Goal: Information Seeking & Learning: Learn about a topic

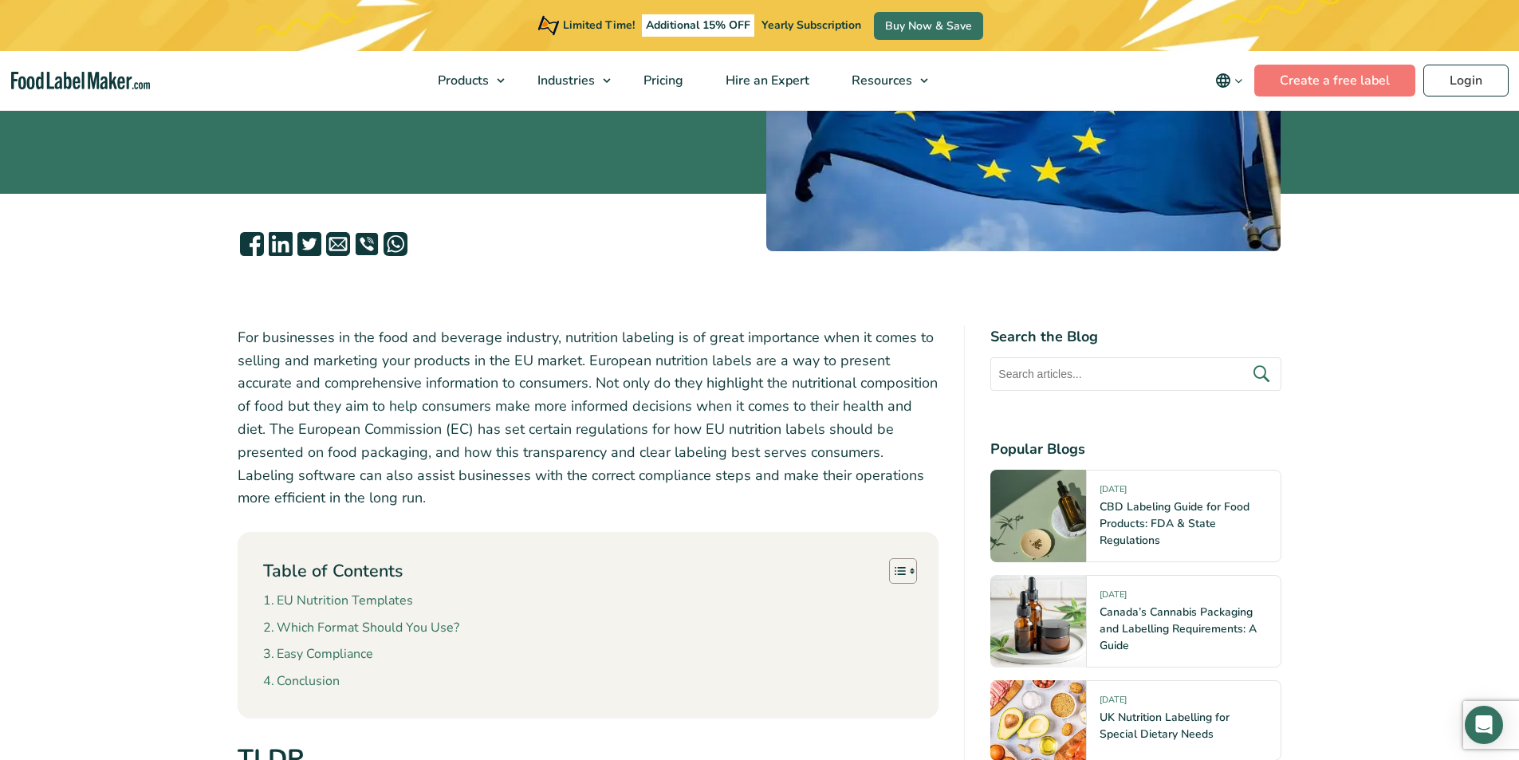
scroll to position [399, 0]
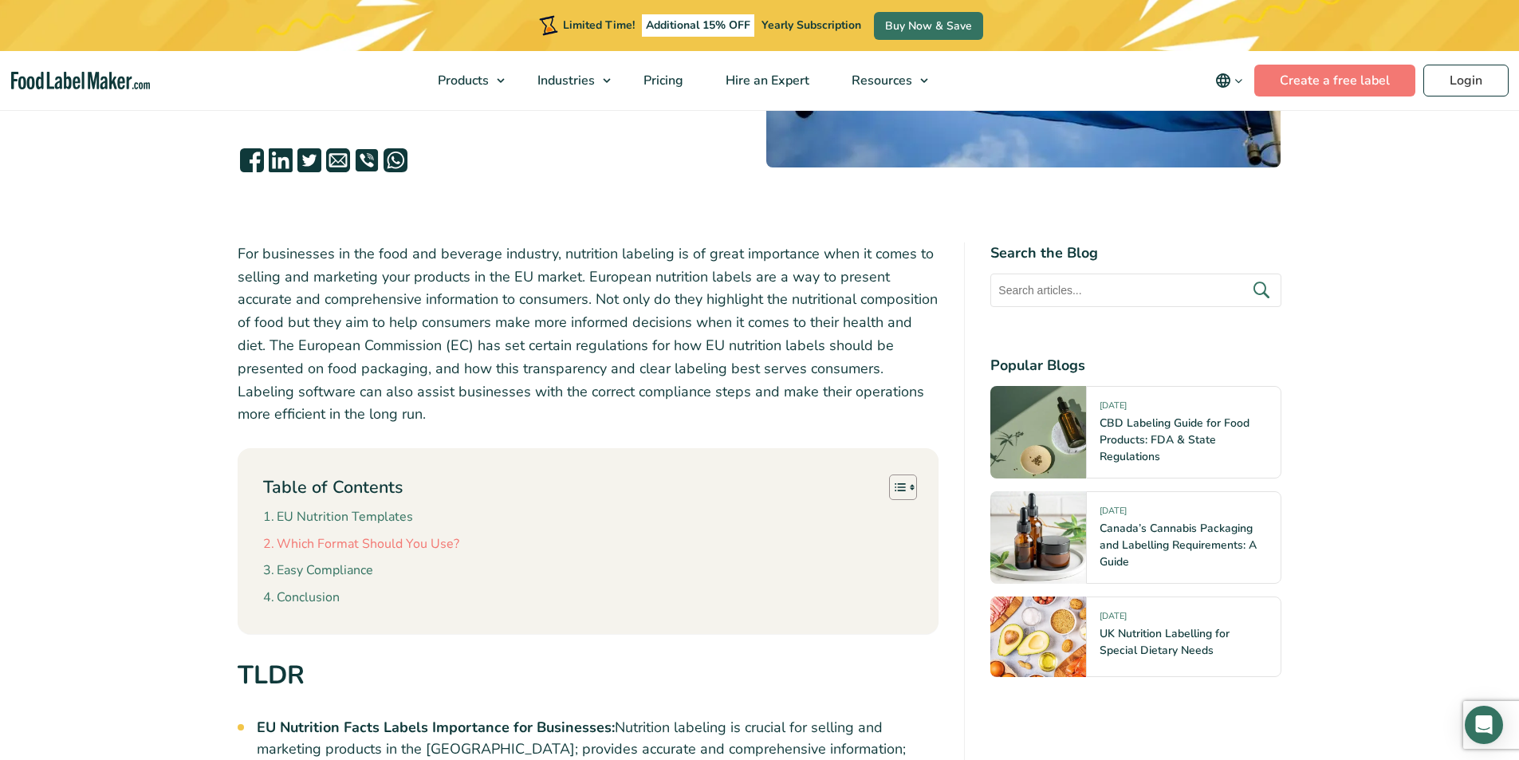
click at [339, 549] on link "Which Format Should You Use?" at bounding box center [361, 544] width 196 height 21
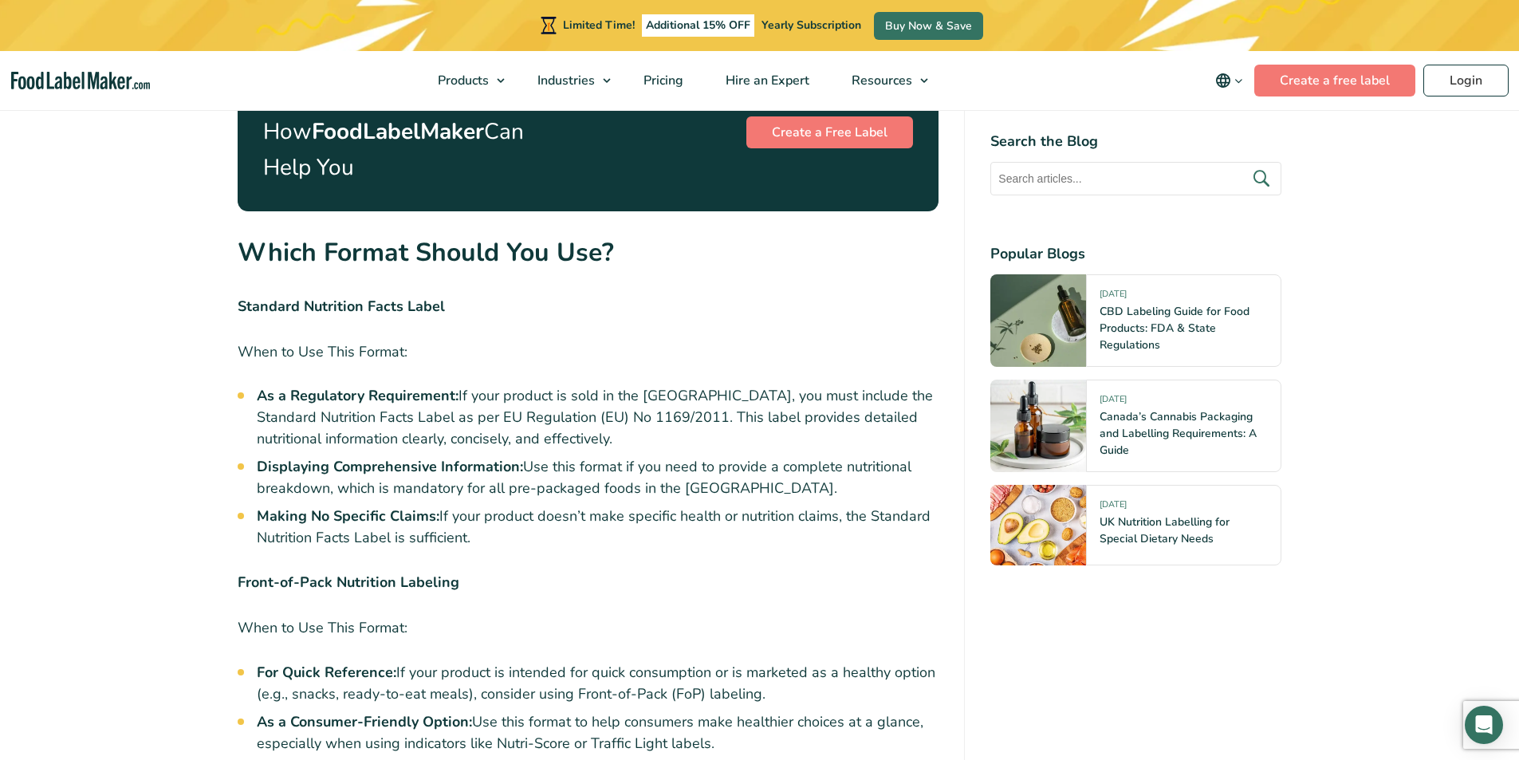
scroll to position [3710, 0]
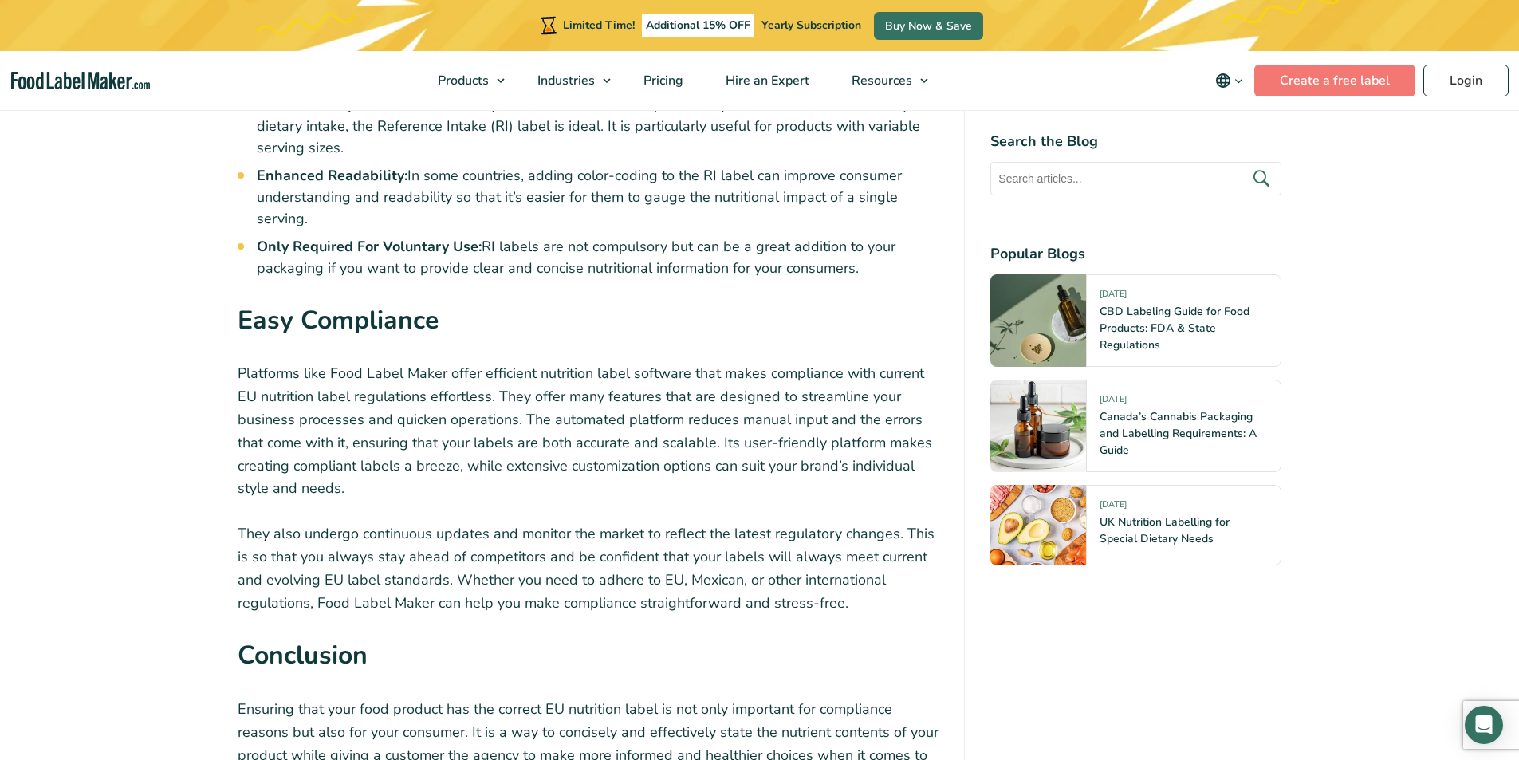
scroll to position [399, 0]
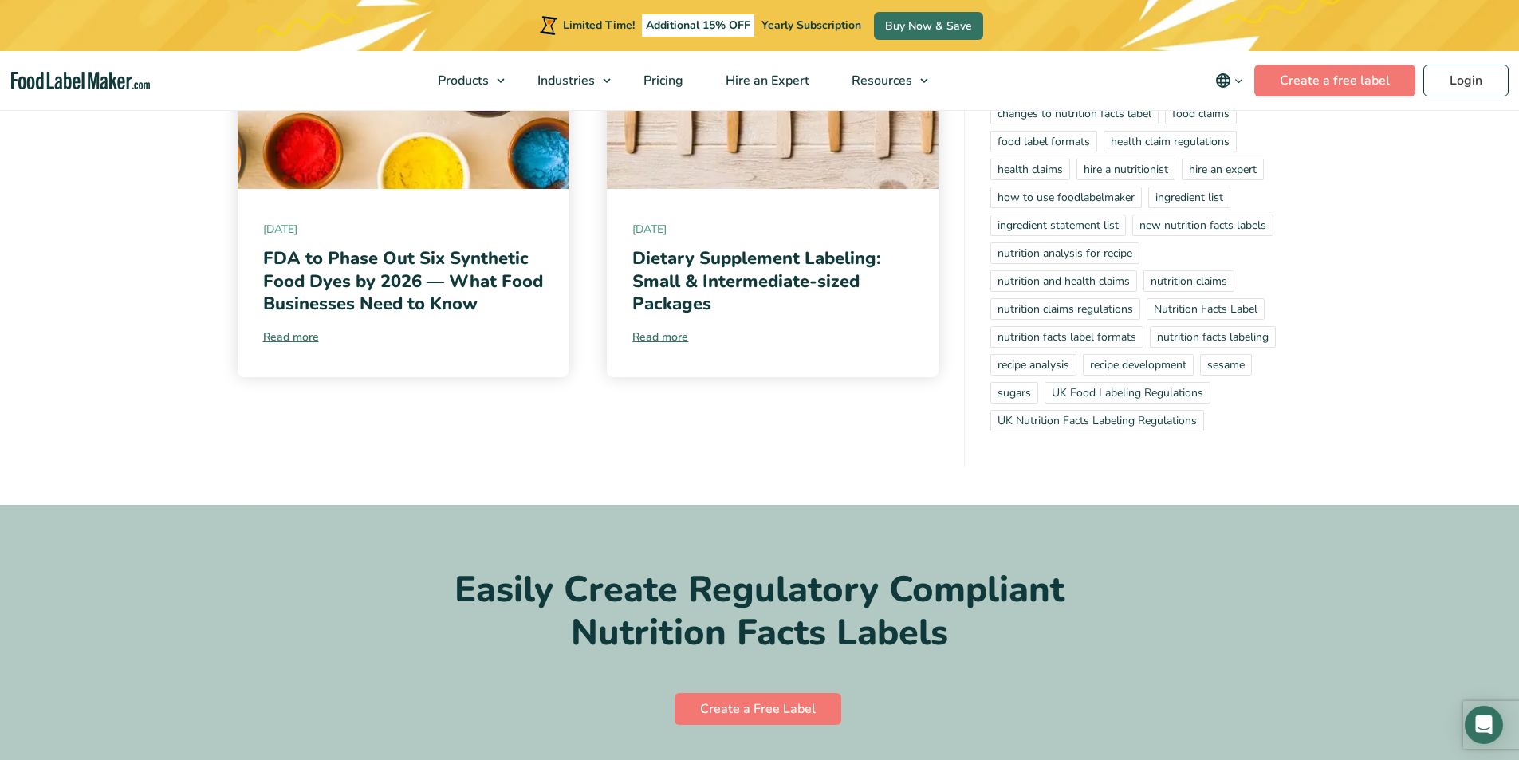
scroll to position [15071, 0]
